Goal: Use online tool/utility

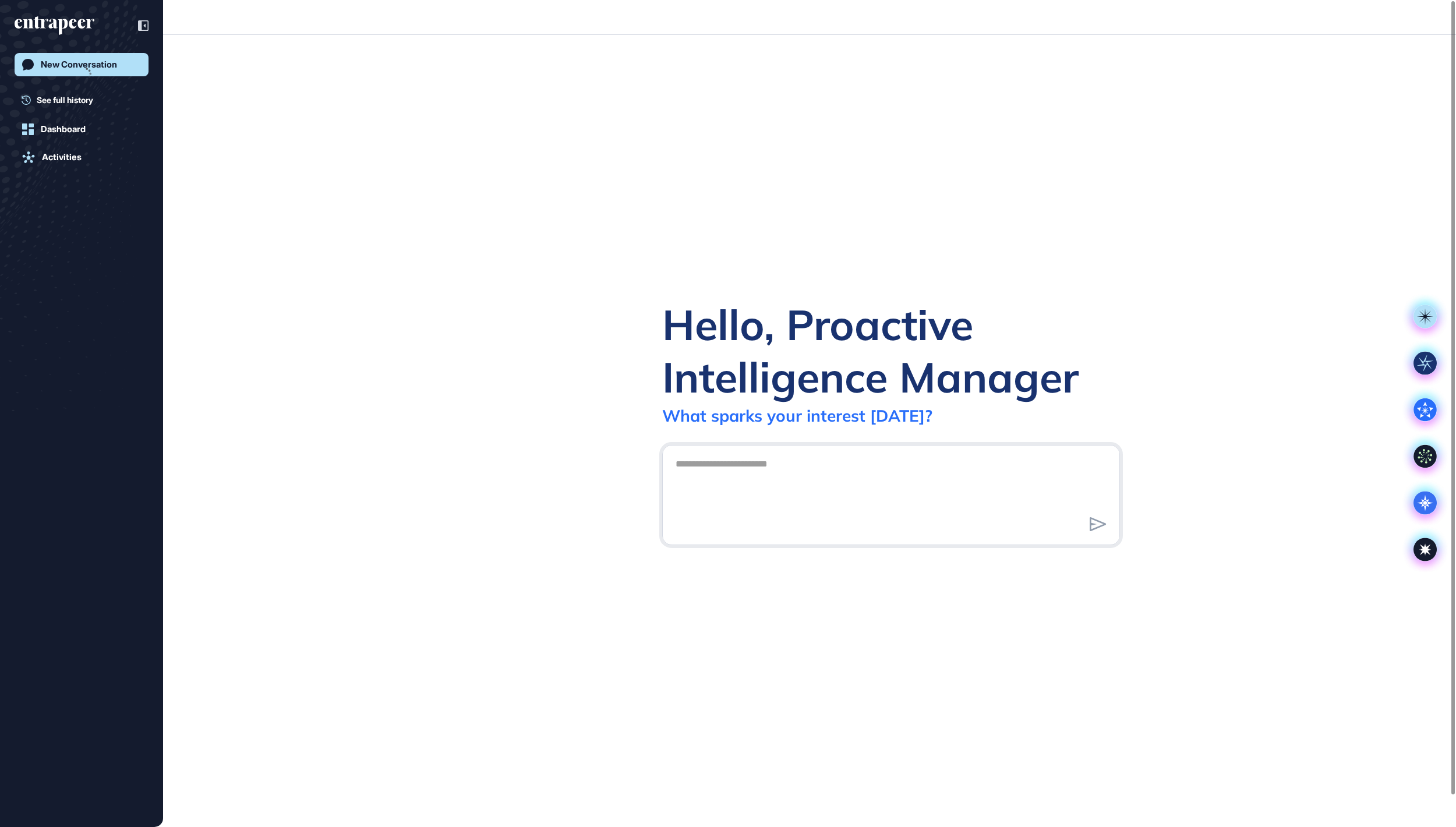
scroll to position [1, 1]
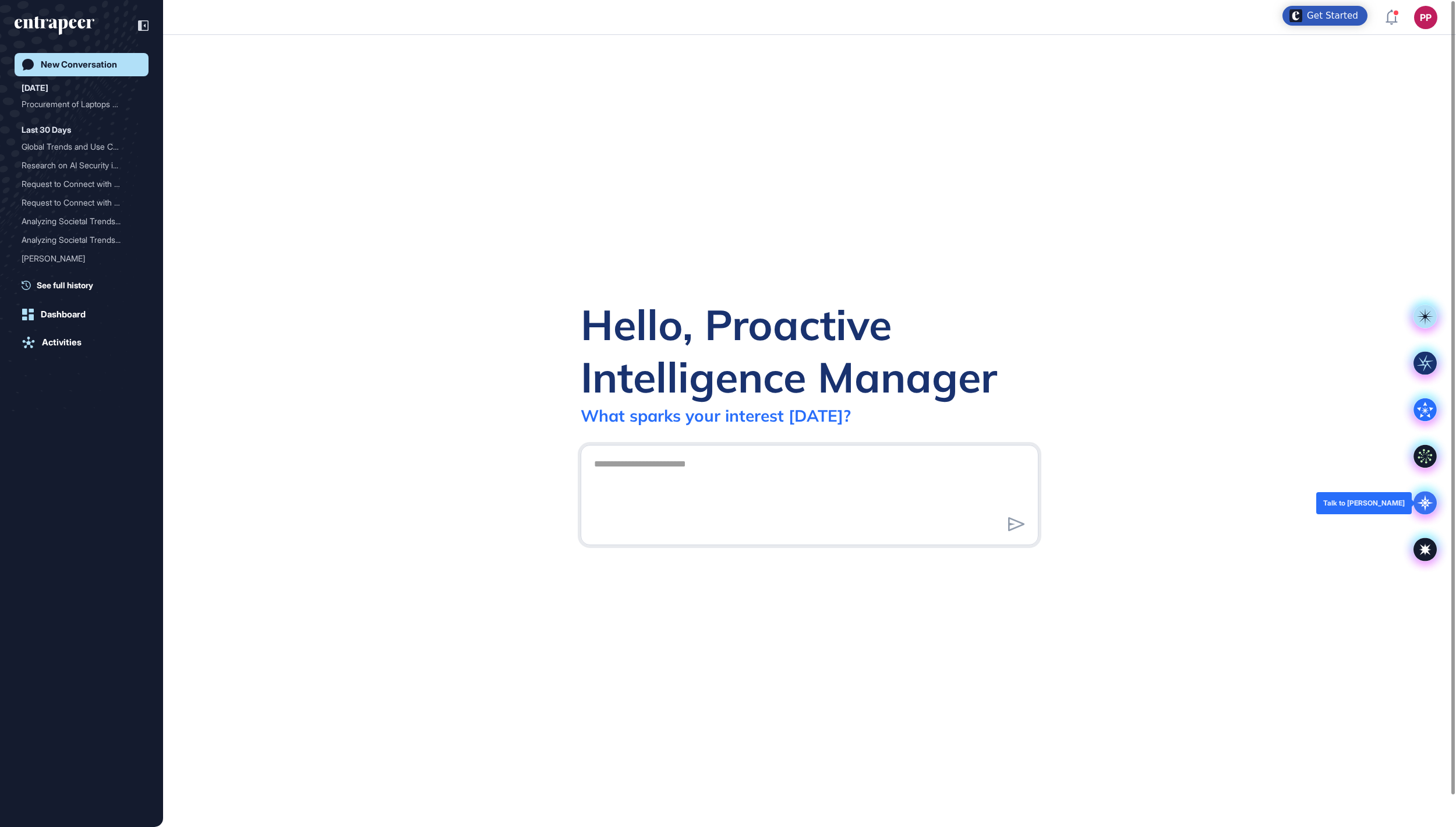
click at [1421, 499] on icon at bounding box center [1425, 503] width 24 height 24
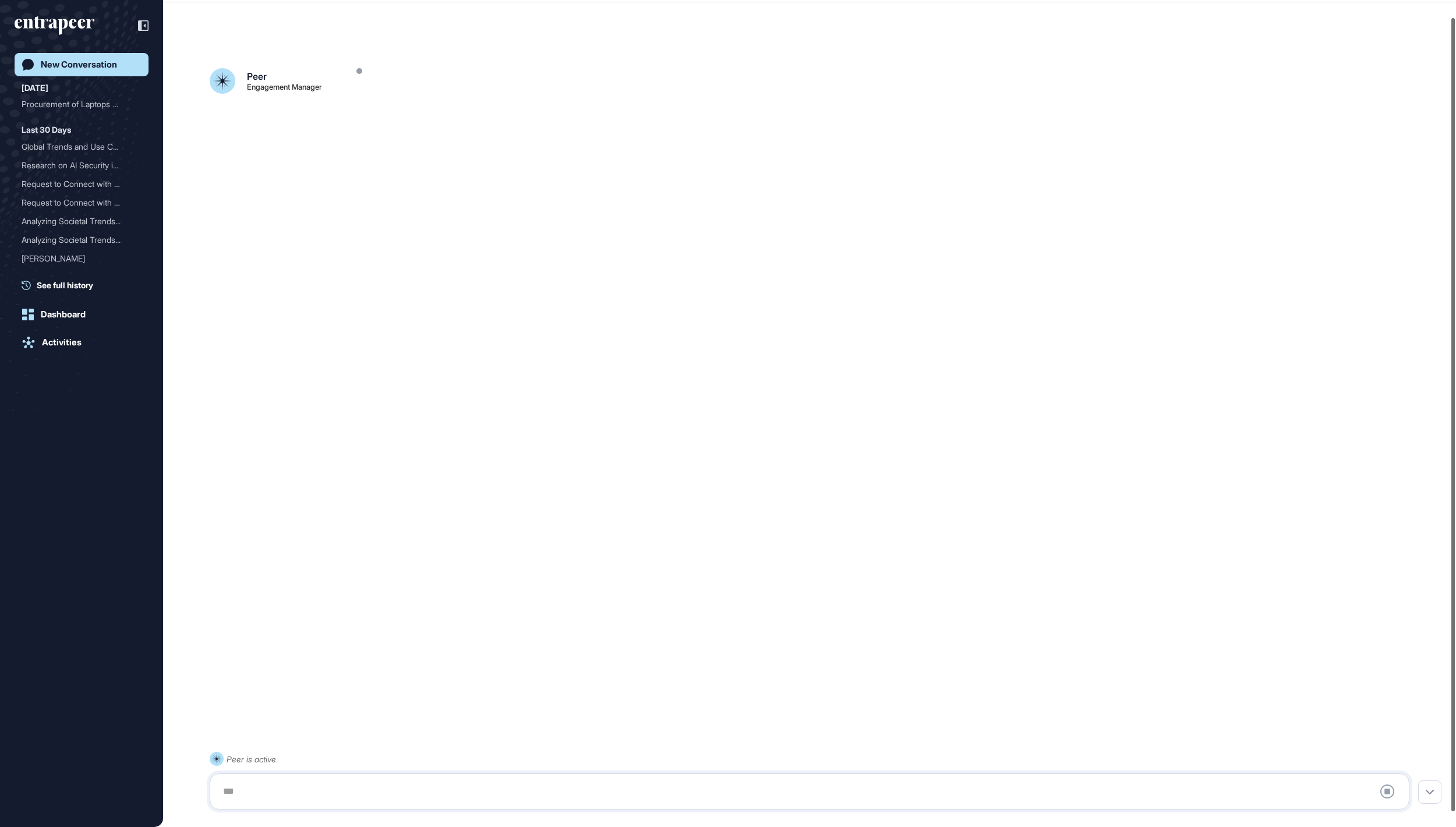
scroll to position [33, 0]
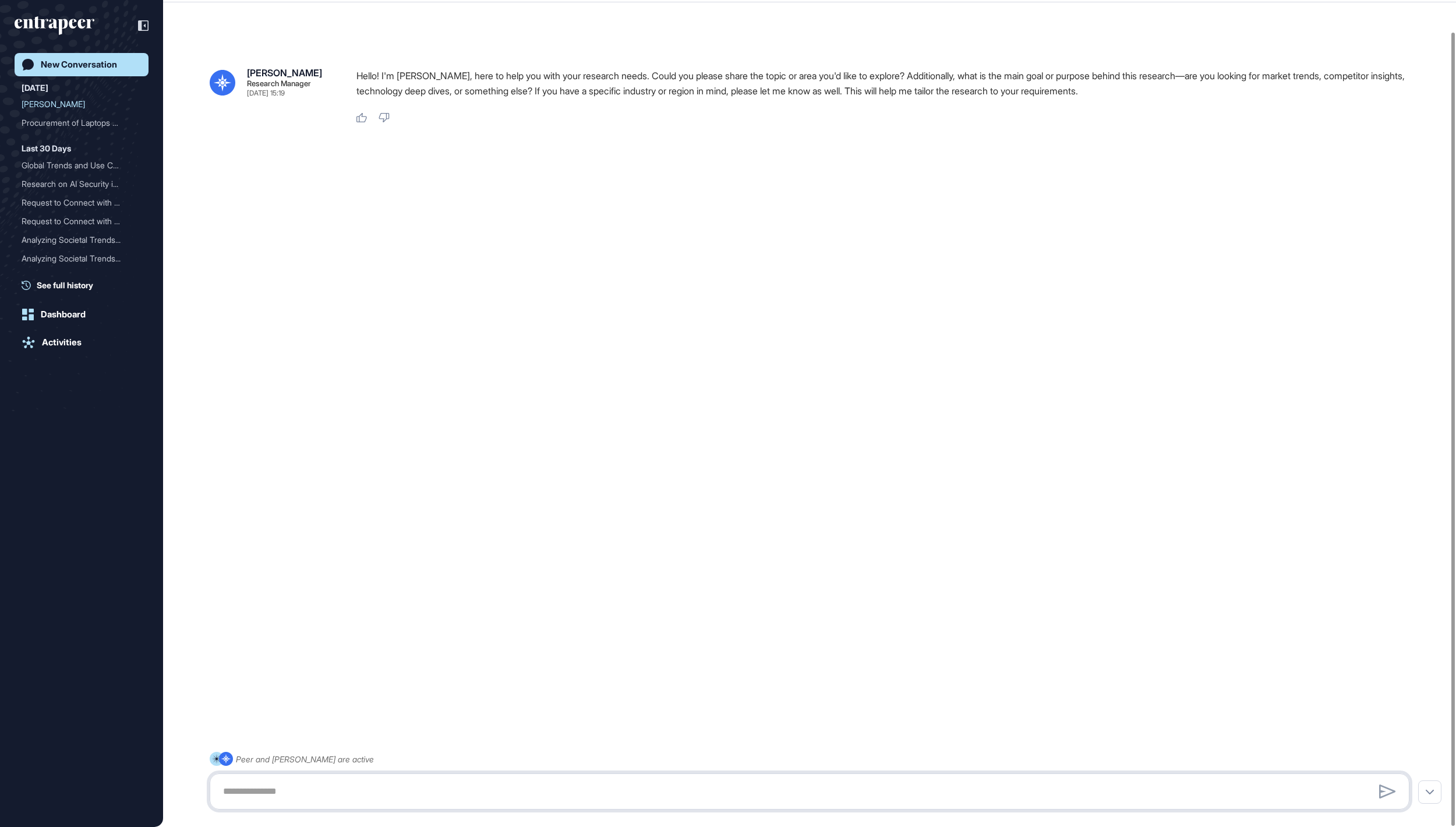
click at [426, 793] on textarea at bounding box center [809, 791] width 1186 height 24
paste textarea "**********"
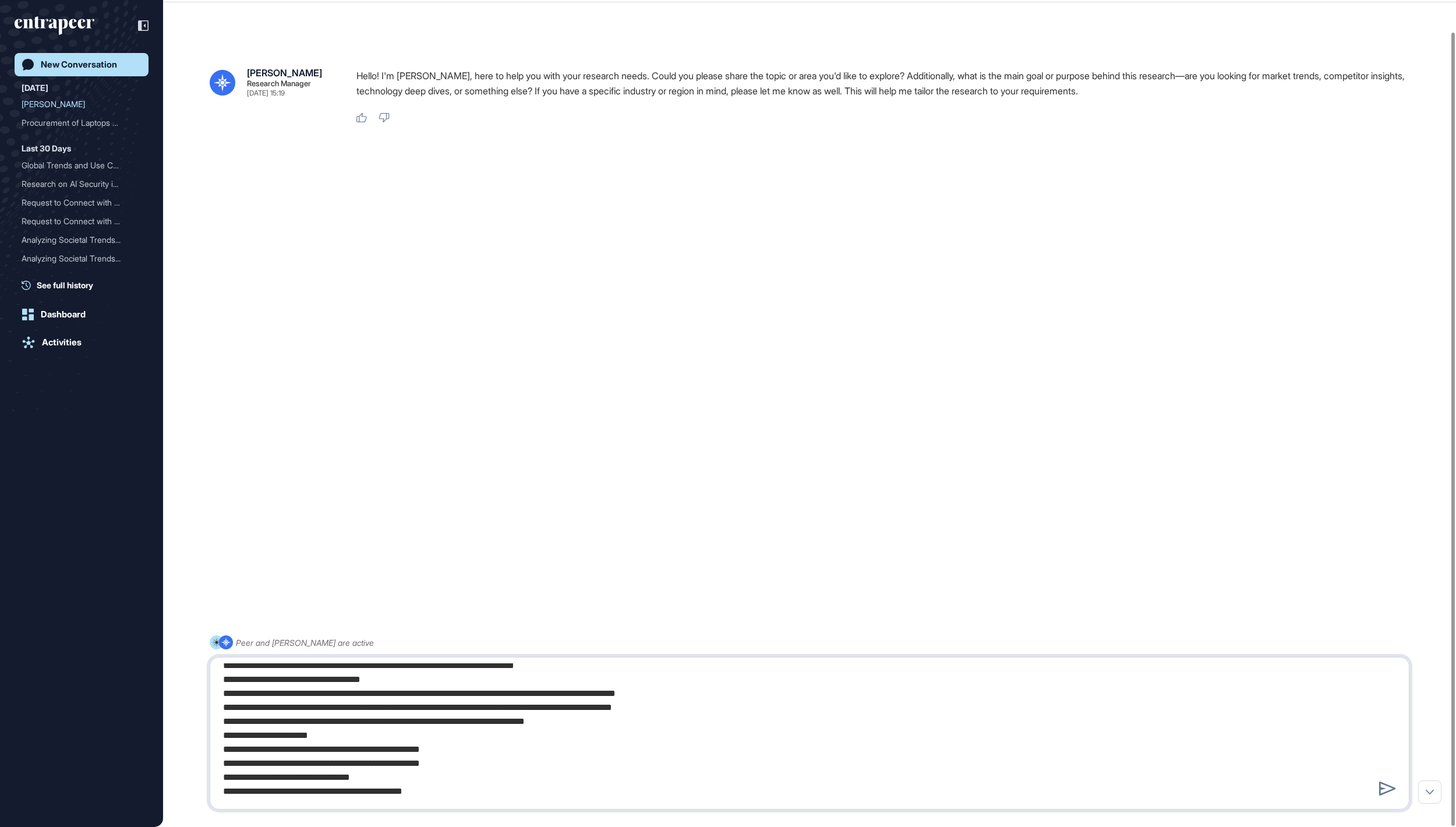
type textarea "**********"
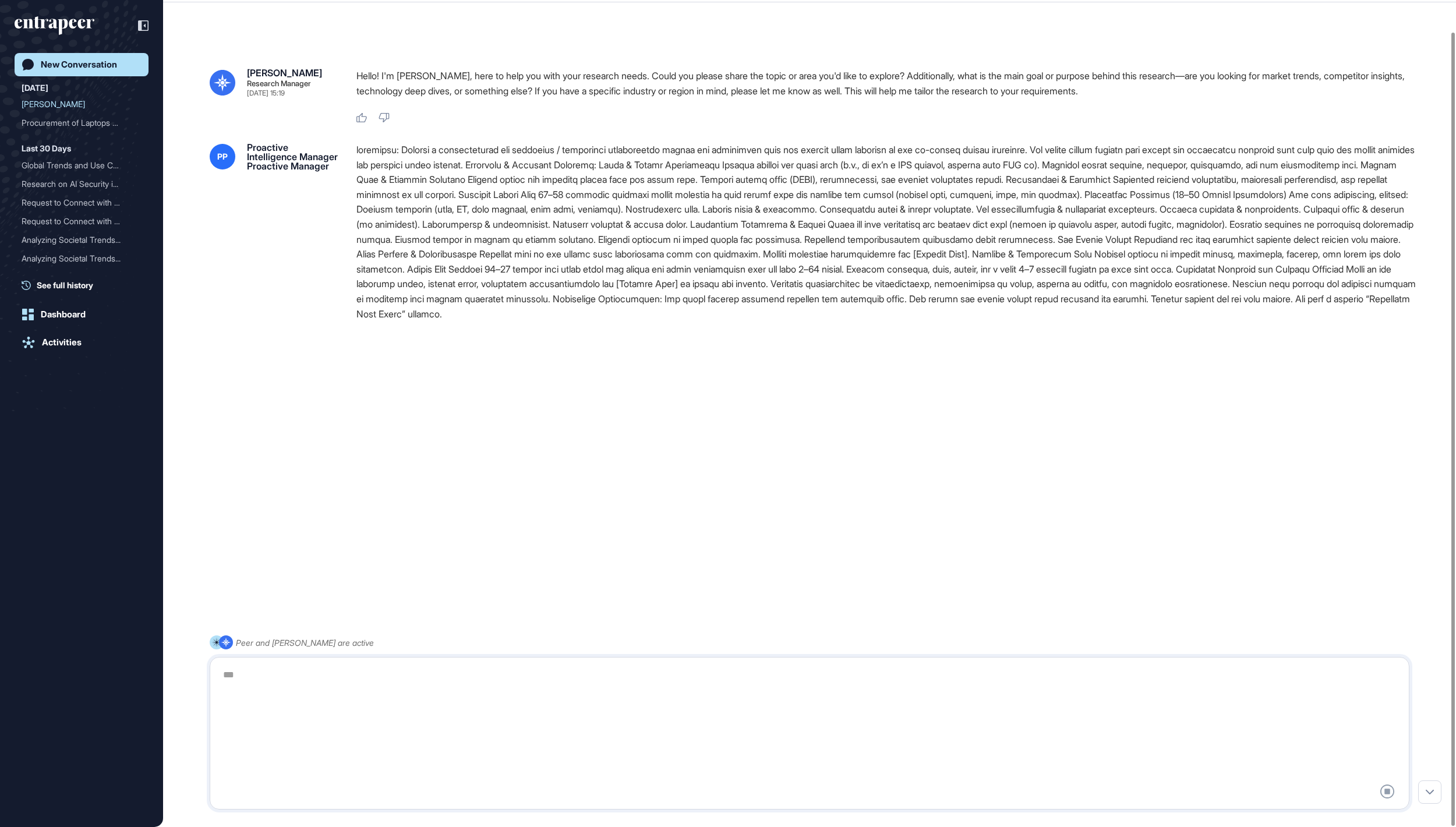
scroll to position [0, 0]
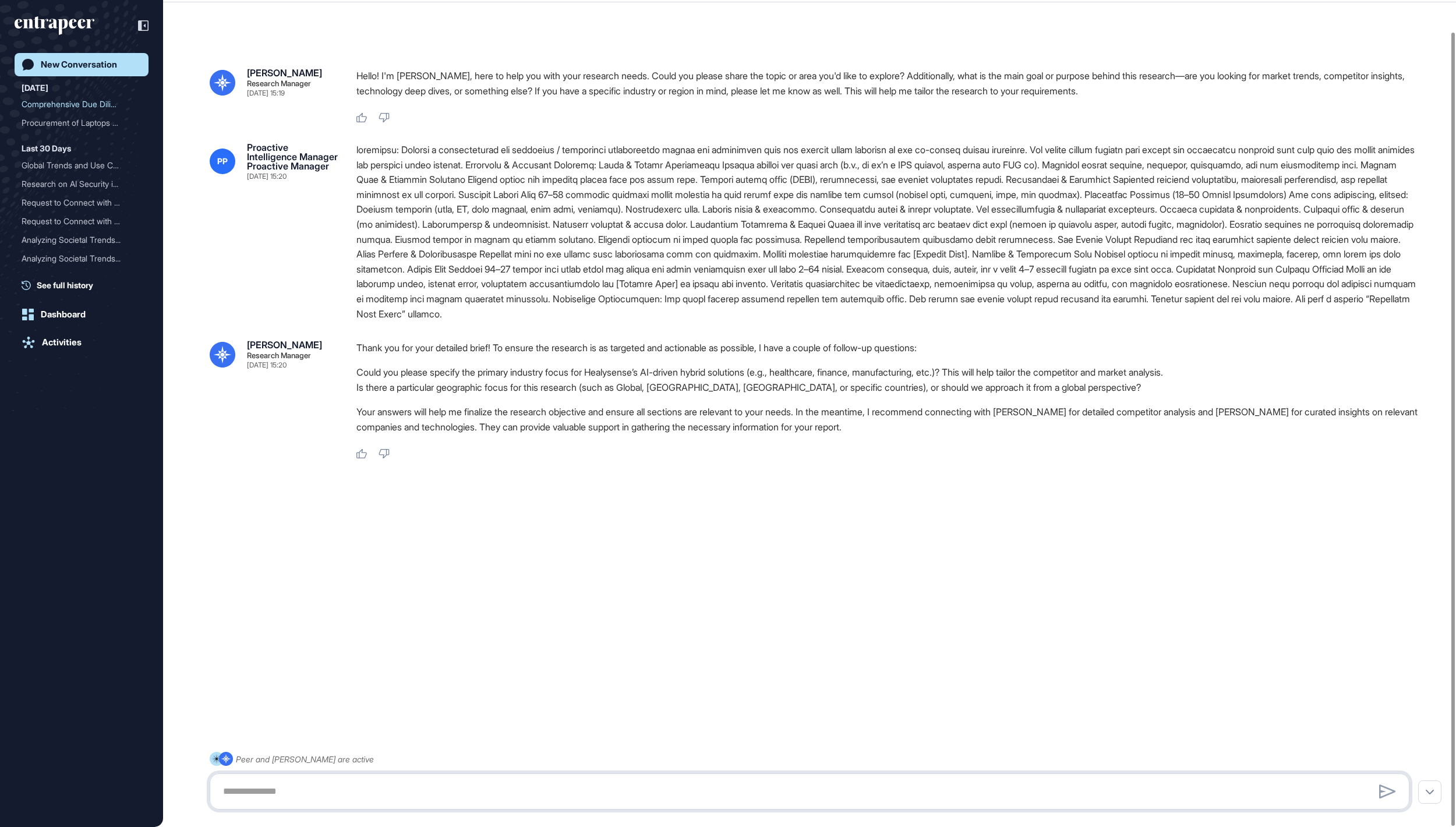
click at [490, 793] on textarea at bounding box center [809, 791] width 1186 height 24
type textarea "******"
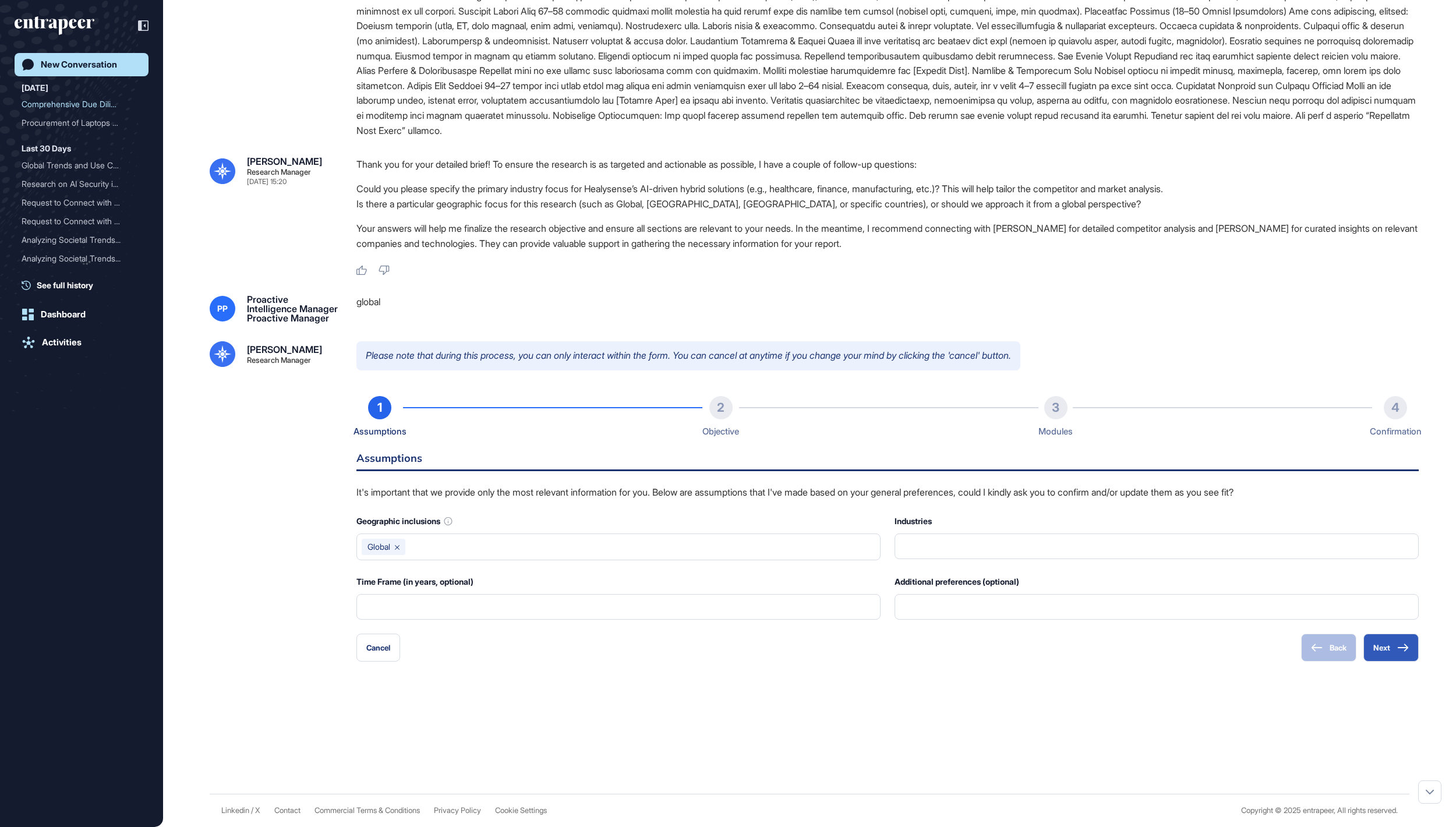
scroll to position [290, 0]
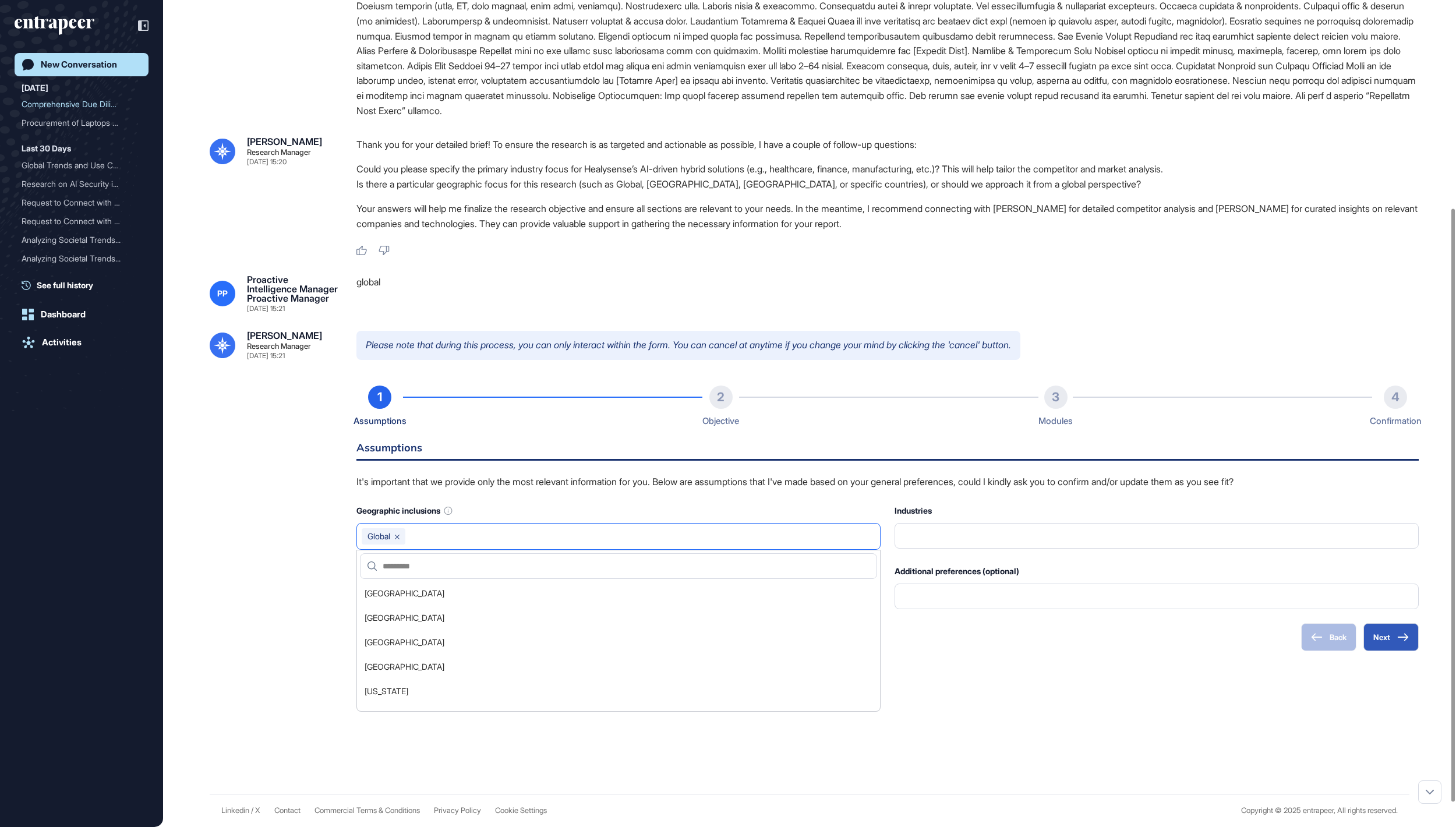
click at [840, 544] on input "text" at bounding box center [643, 536] width 465 height 16
type input "******"
click at [1392, 651] on button "Next" at bounding box center [1391, 636] width 56 height 28
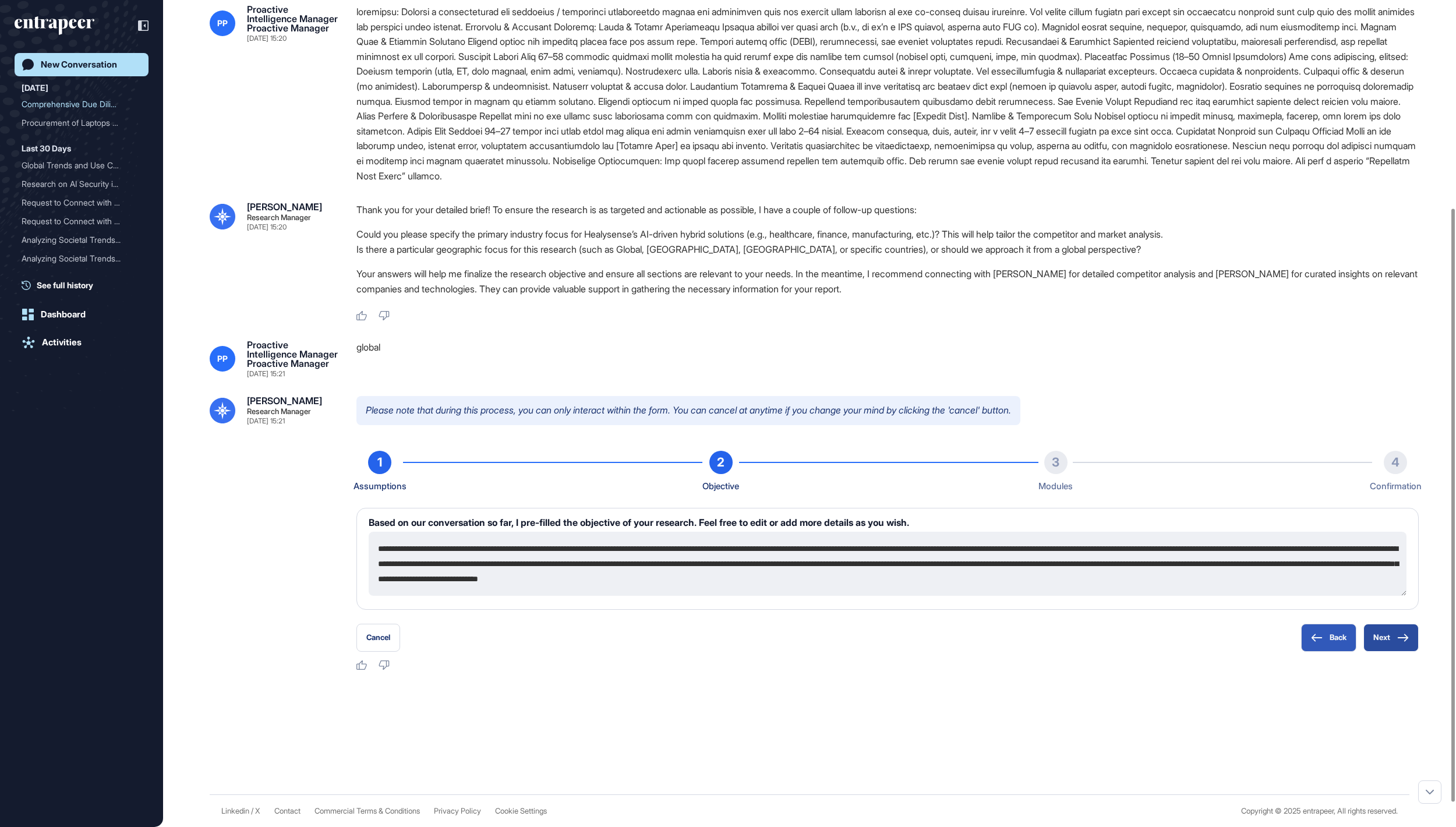
scroll to position [241, 0]
click at [1394, 644] on button "Next" at bounding box center [1391, 637] width 56 height 28
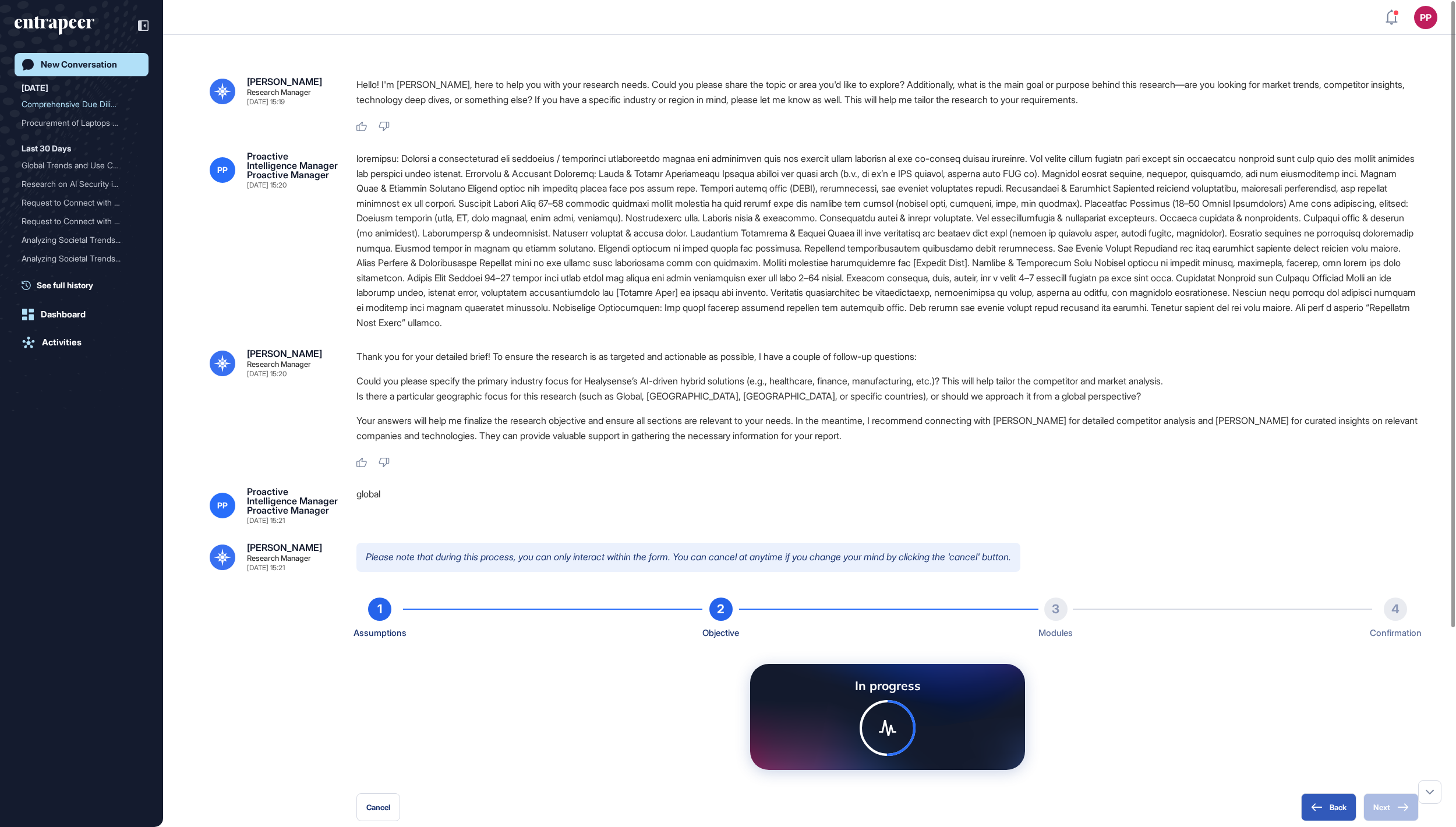
scroll to position [0, 0]
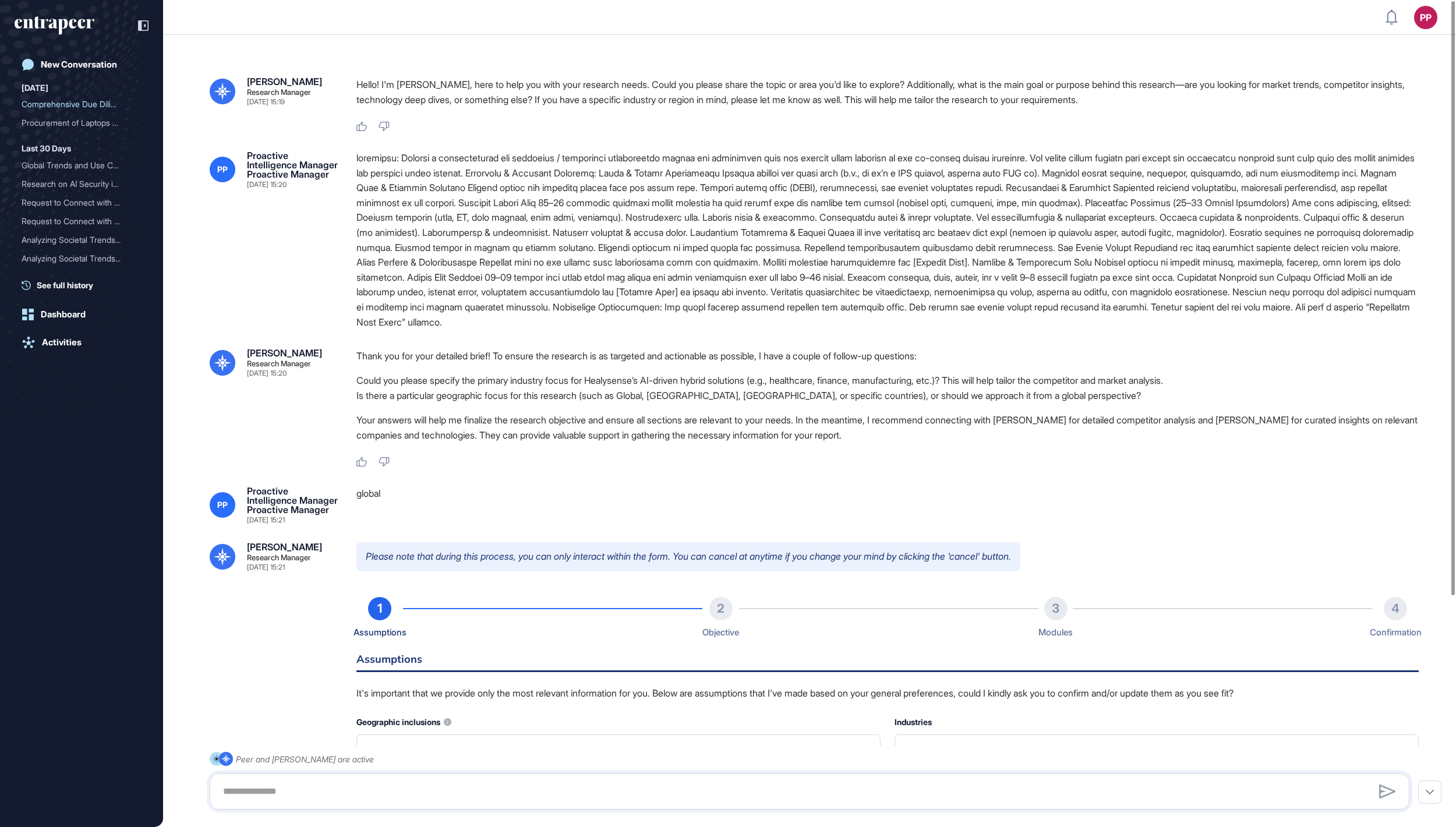
type input "**********"
type input "*"
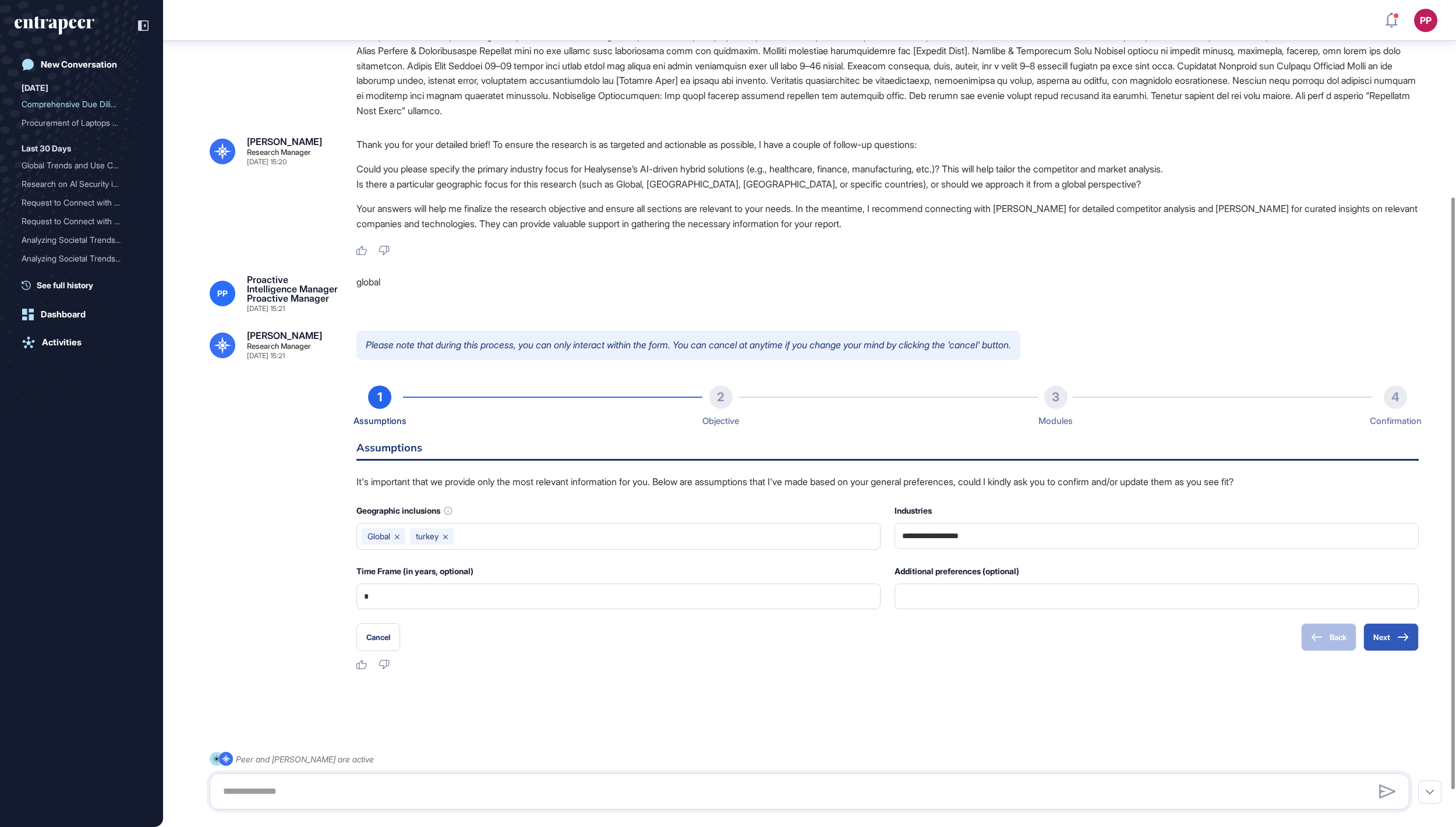
scroll to position [328, 0]
click at [1392, 641] on button "Next" at bounding box center [1391, 636] width 56 height 28
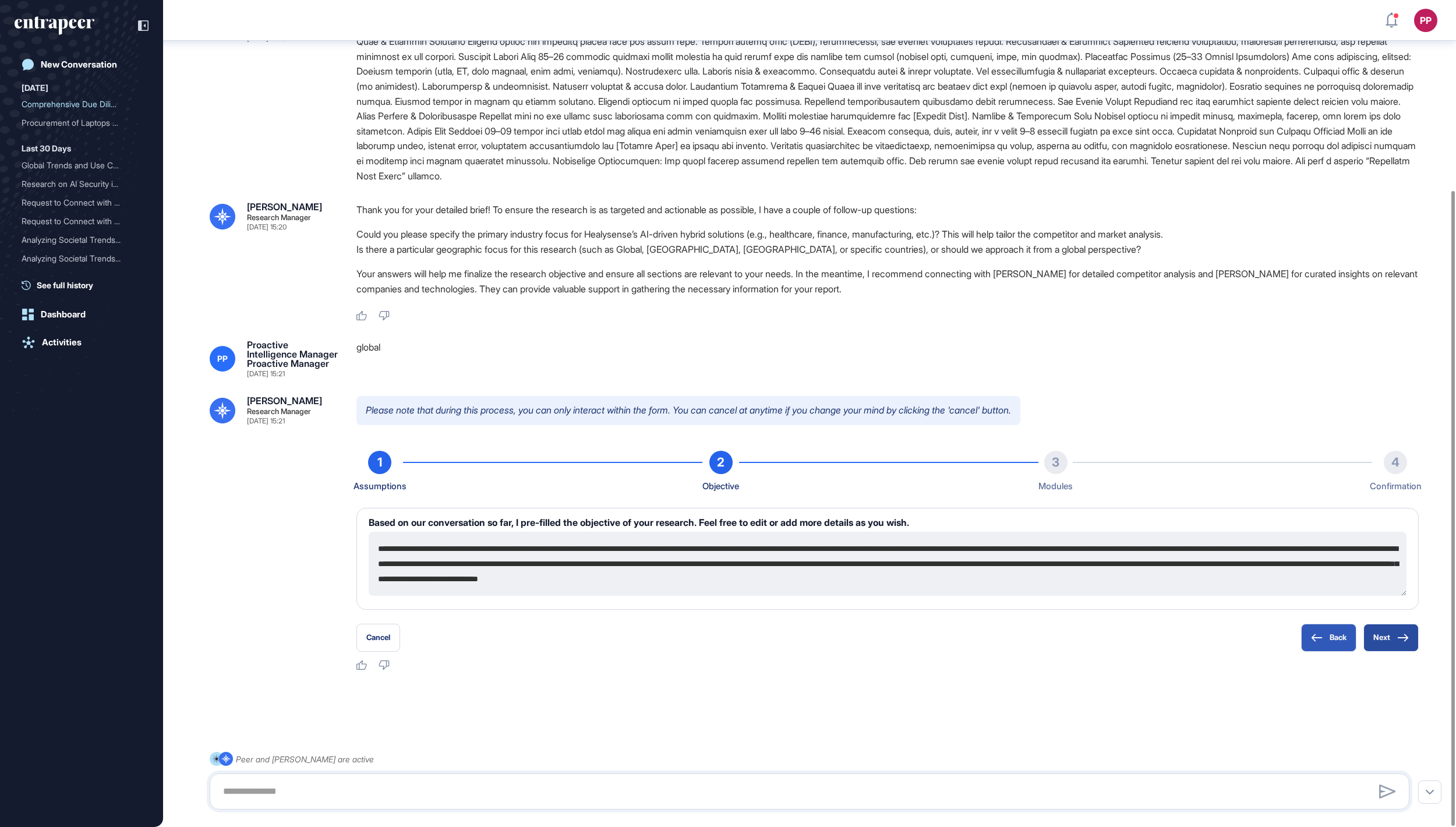
click at [1392, 641] on button "Next" at bounding box center [1391, 637] width 56 height 28
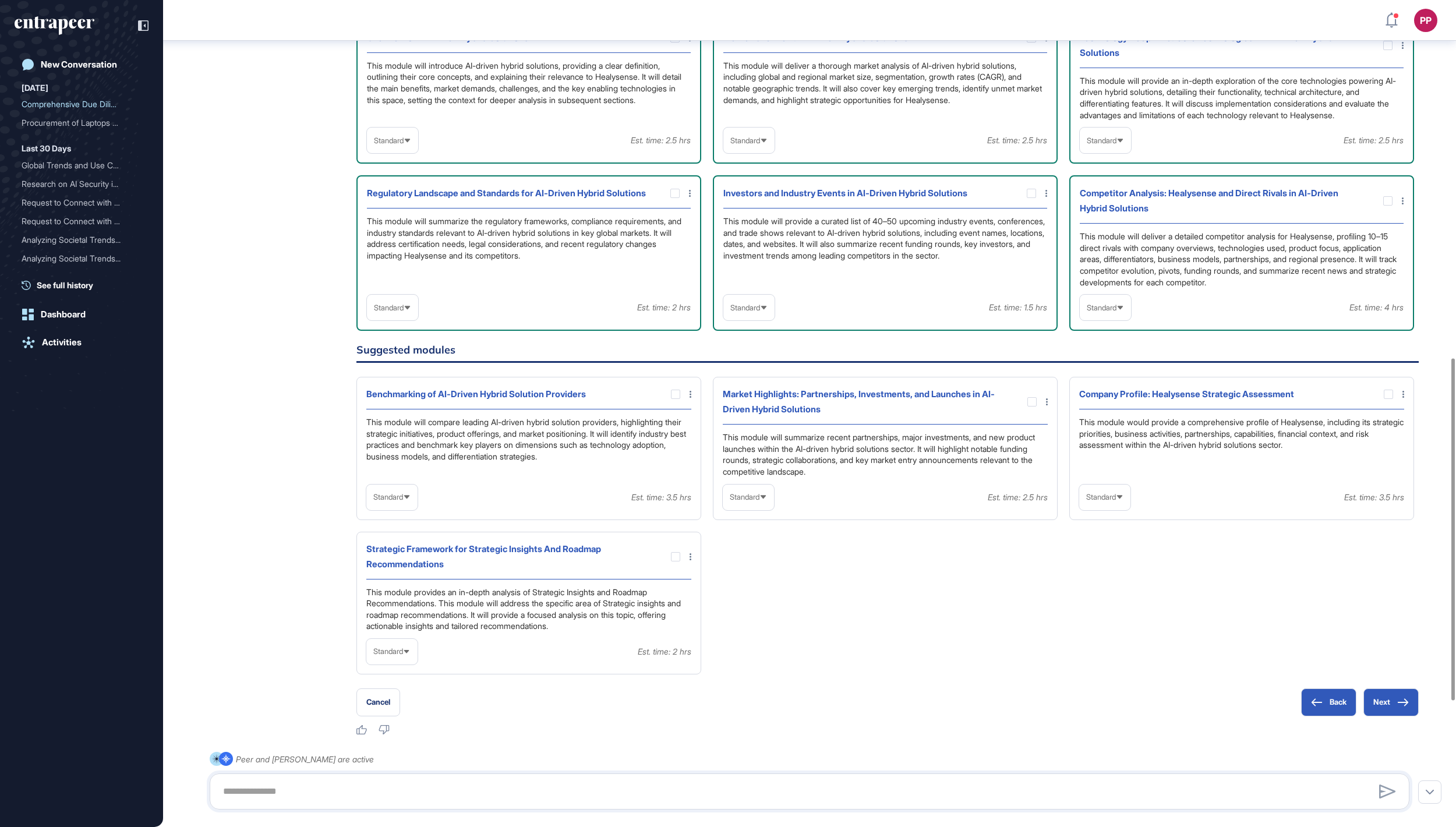
scroll to position [864, 0]
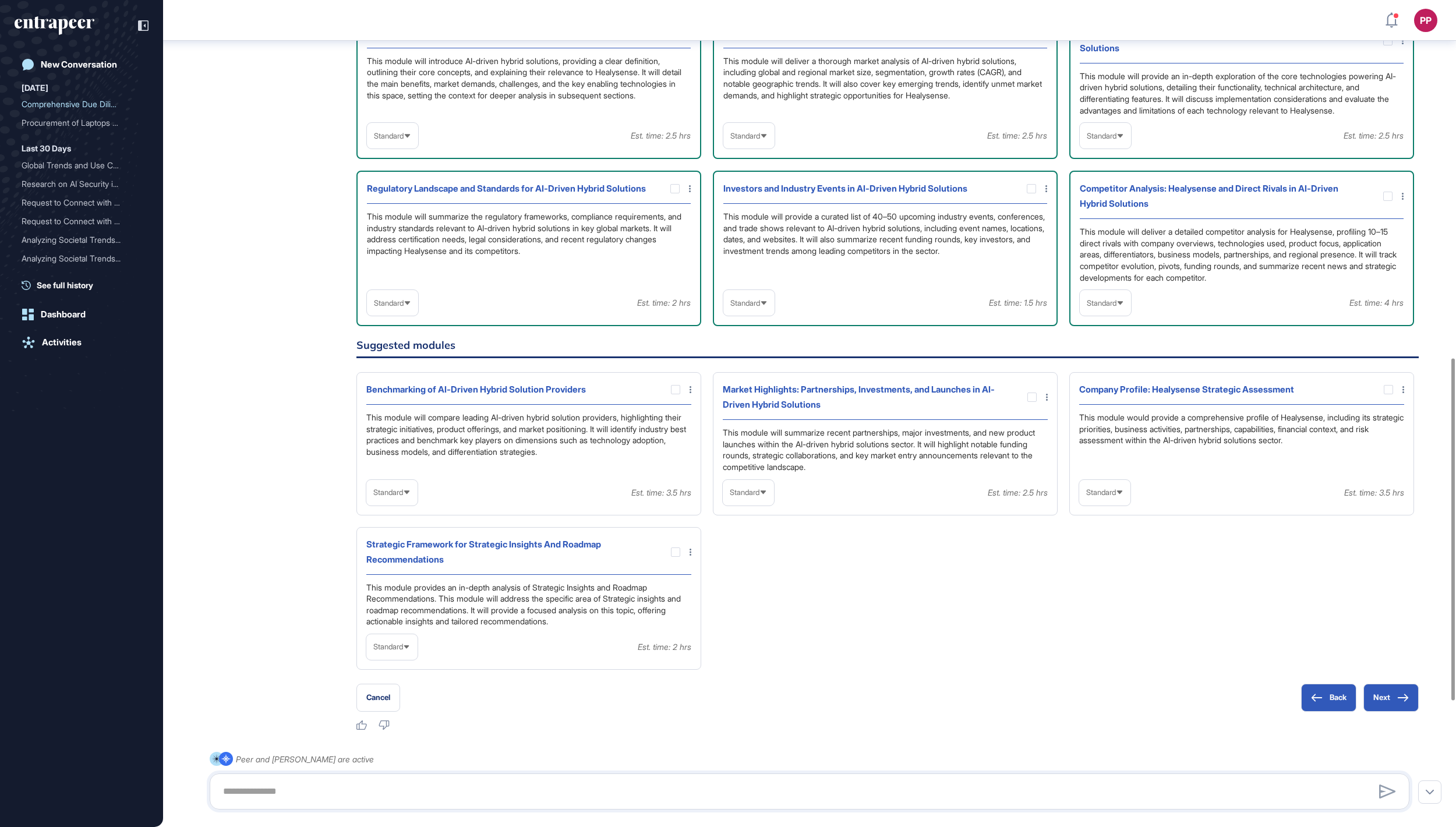
click at [410, 138] on icon at bounding box center [407, 136] width 5 height 4
click at [398, 176] on li "High-Level" at bounding box center [392, 163] width 44 height 24
click at [760, 141] on span "Standard" at bounding box center [745, 136] width 30 height 9
click at [762, 176] on li "High-Level" at bounding box center [749, 163] width 44 height 24
click at [1116, 141] on span "Standard" at bounding box center [1101, 136] width 30 height 9
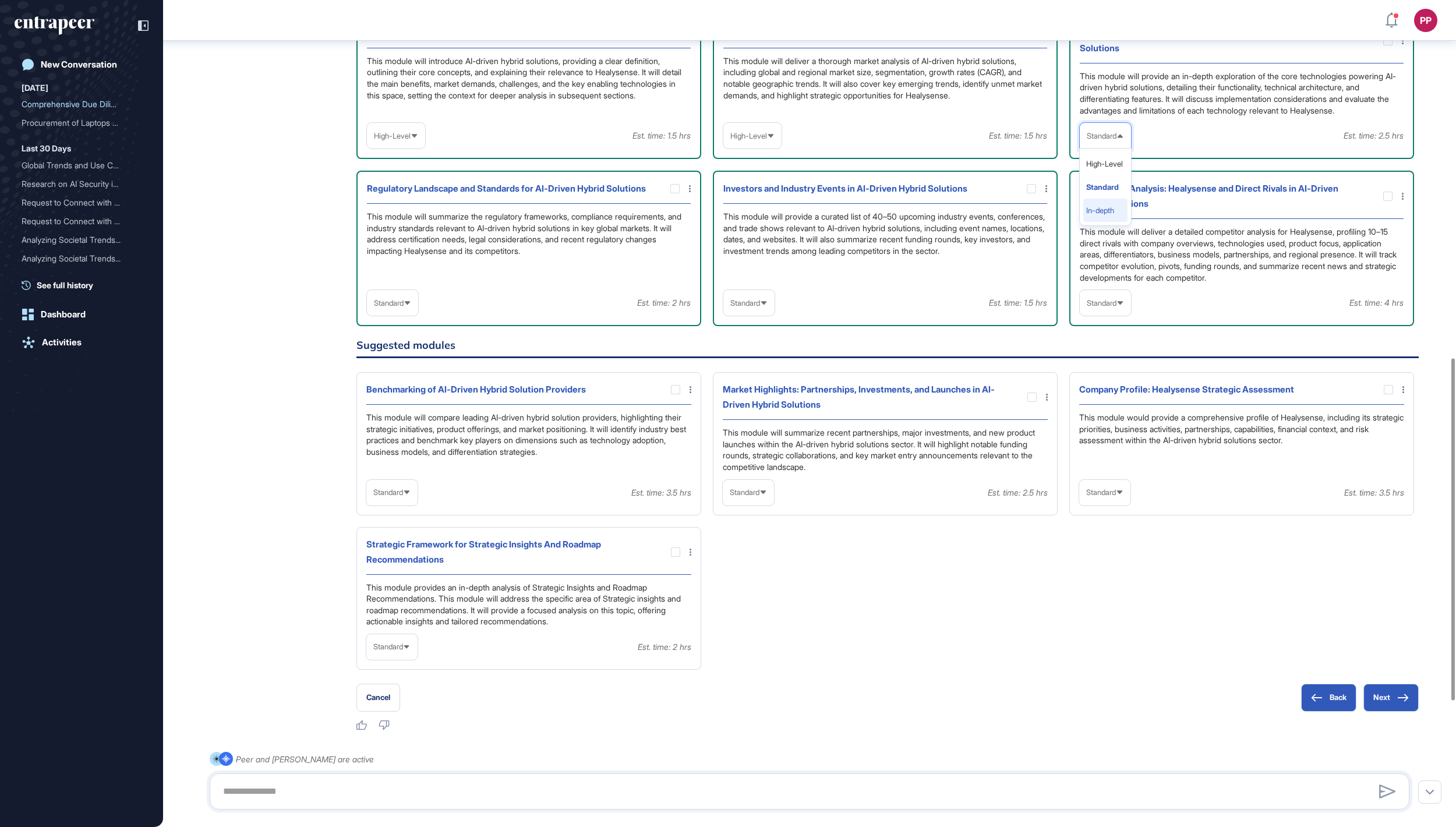
click at [1106, 222] on li "In-depth" at bounding box center [1105, 210] width 44 height 24
click at [760, 308] on span "Standard" at bounding box center [745, 303] width 30 height 9
click at [751, 389] on li "In-depth" at bounding box center [749, 377] width 44 height 24
click at [401, 308] on span "Standard" at bounding box center [389, 303] width 30 height 9
click at [401, 389] on li "In-depth" at bounding box center [392, 377] width 44 height 24
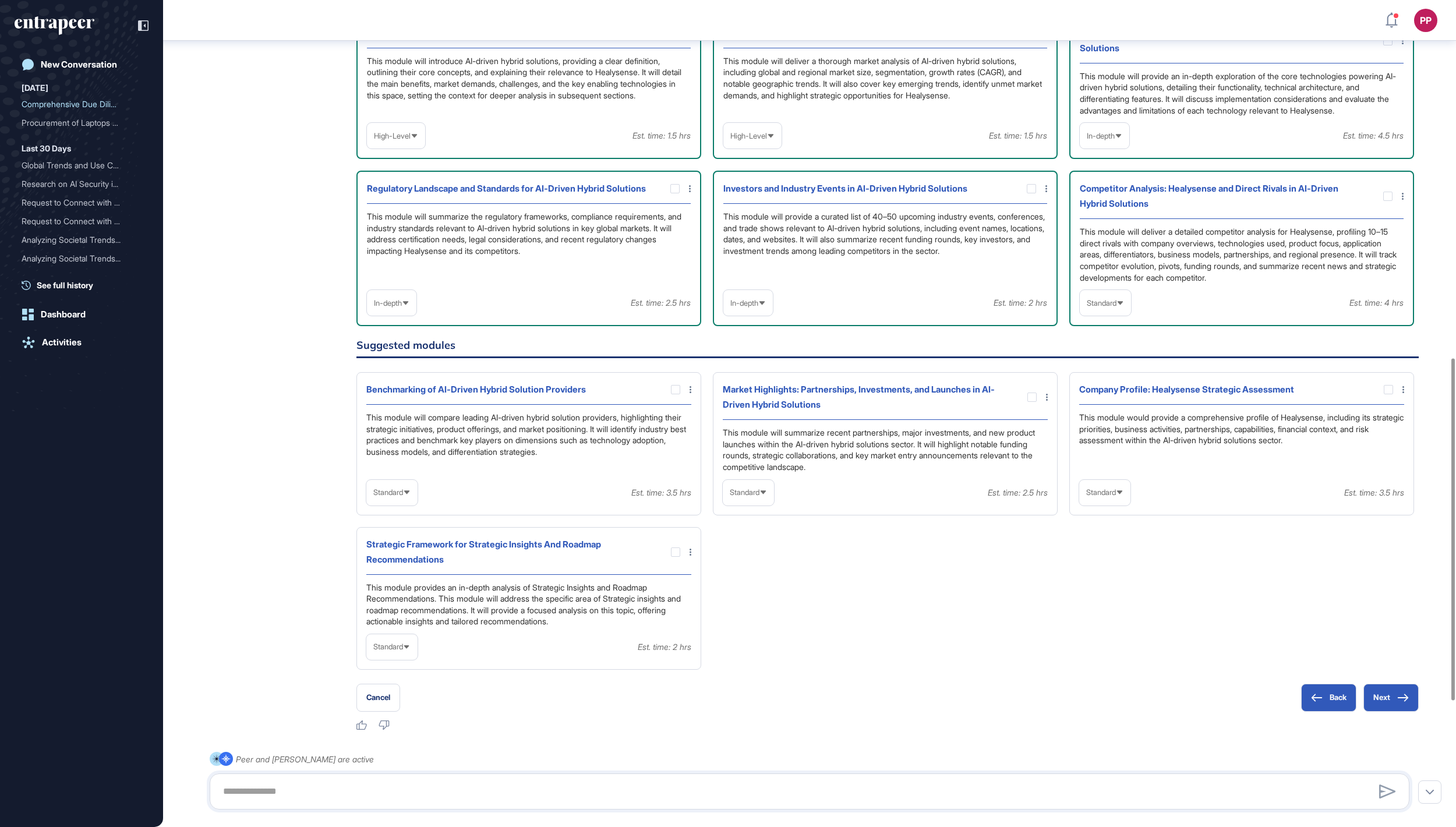
click at [1118, 315] on div "Standard" at bounding box center [1105, 303] width 51 height 23
click at [1098, 389] on li "In-depth" at bounding box center [1105, 377] width 44 height 24
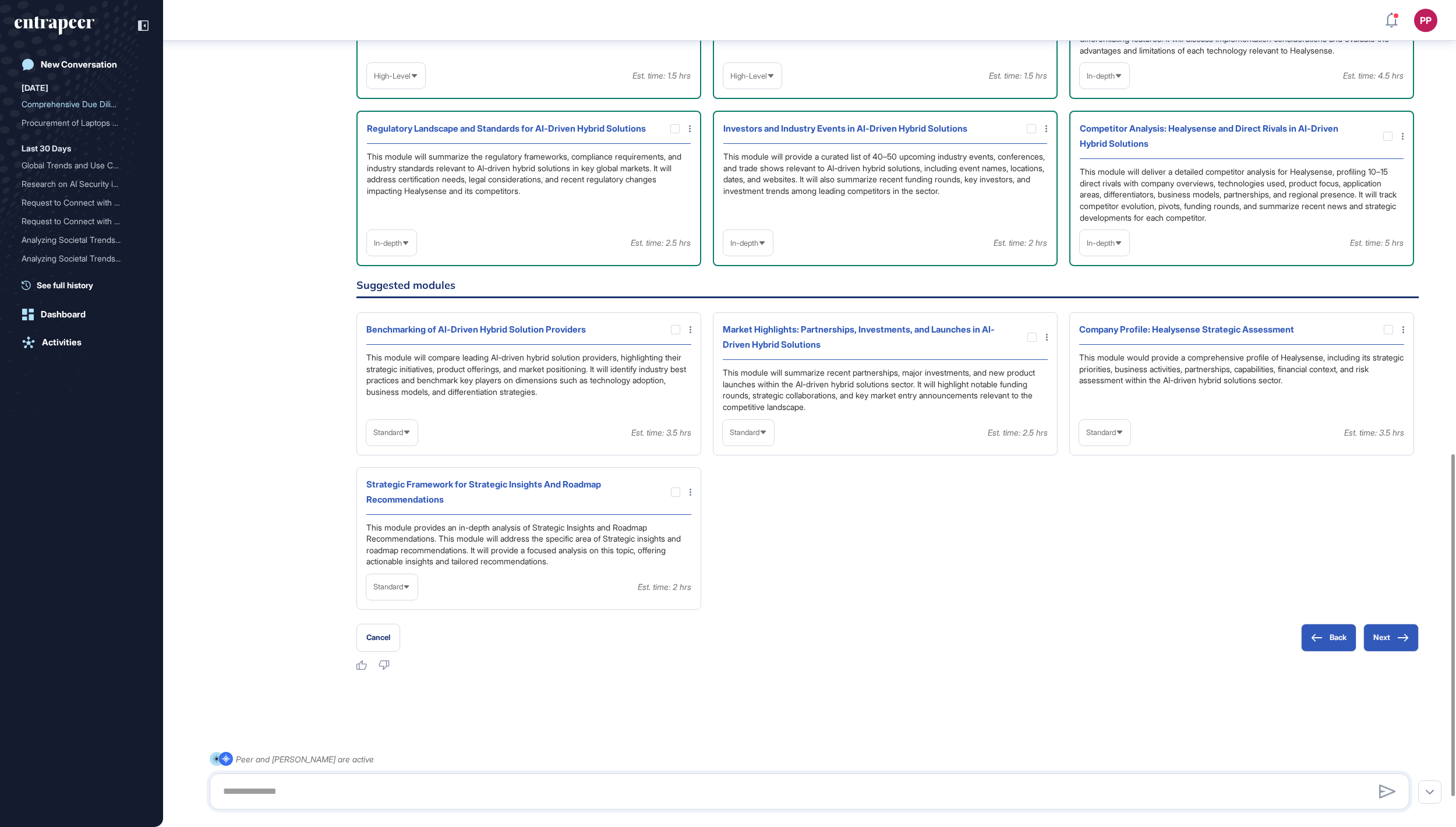
scroll to position [1096, 0]
click at [397, 591] on span "Standard" at bounding box center [388, 587] width 30 height 9
click at [407, 674] on li "In-depth" at bounding box center [392, 661] width 44 height 24
click at [674, 497] on div at bounding box center [675, 492] width 9 height 9
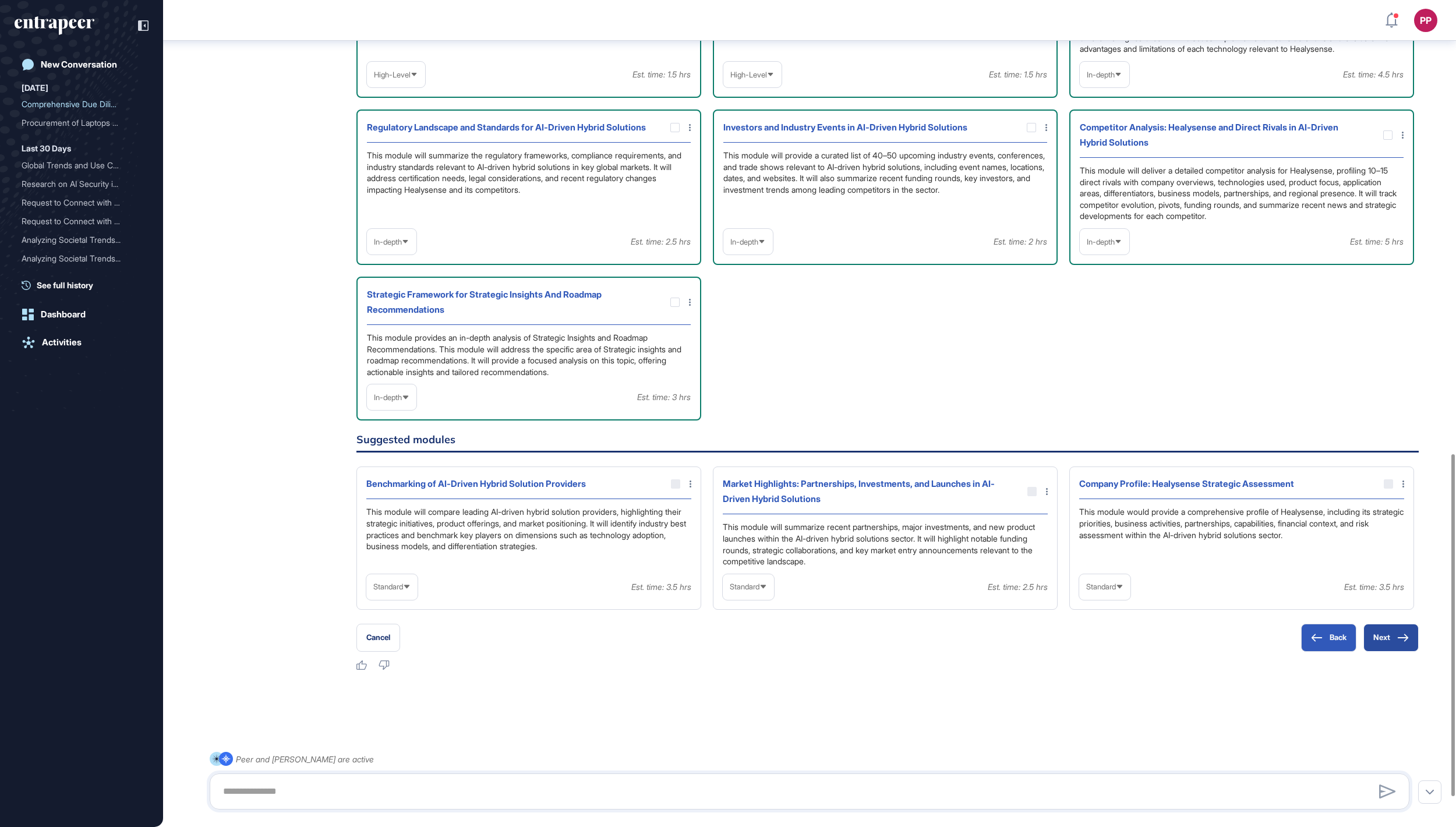
click at [1392, 651] on button "Next" at bounding box center [1391, 637] width 56 height 28
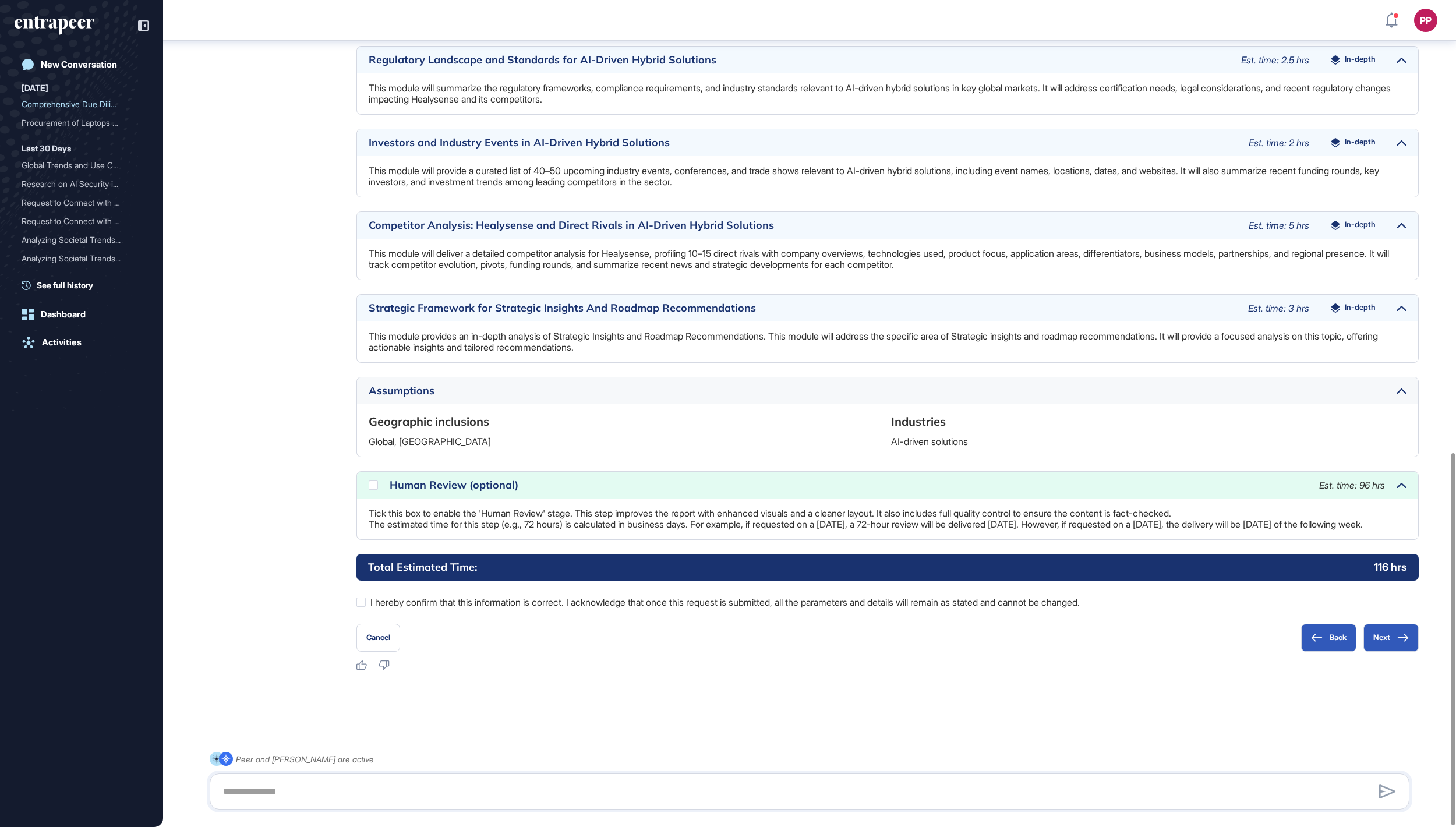
scroll to position [1005, 0]
click at [376, 480] on div at bounding box center [373, 484] width 9 height 9
click at [1387, 629] on button "Next" at bounding box center [1391, 637] width 56 height 28
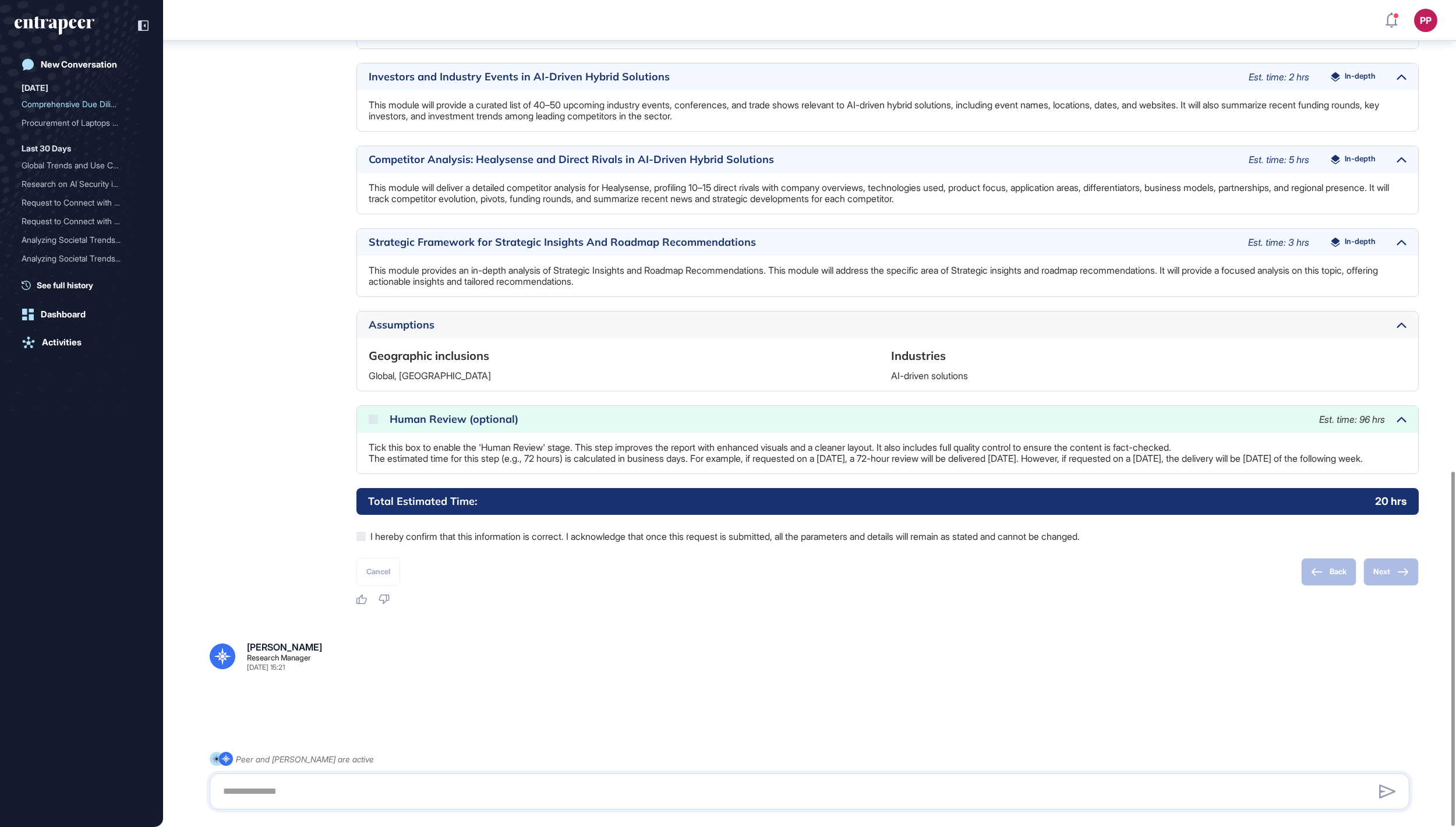
scroll to position [1100, 0]
